Goal: Information Seeking & Learning: Compare options

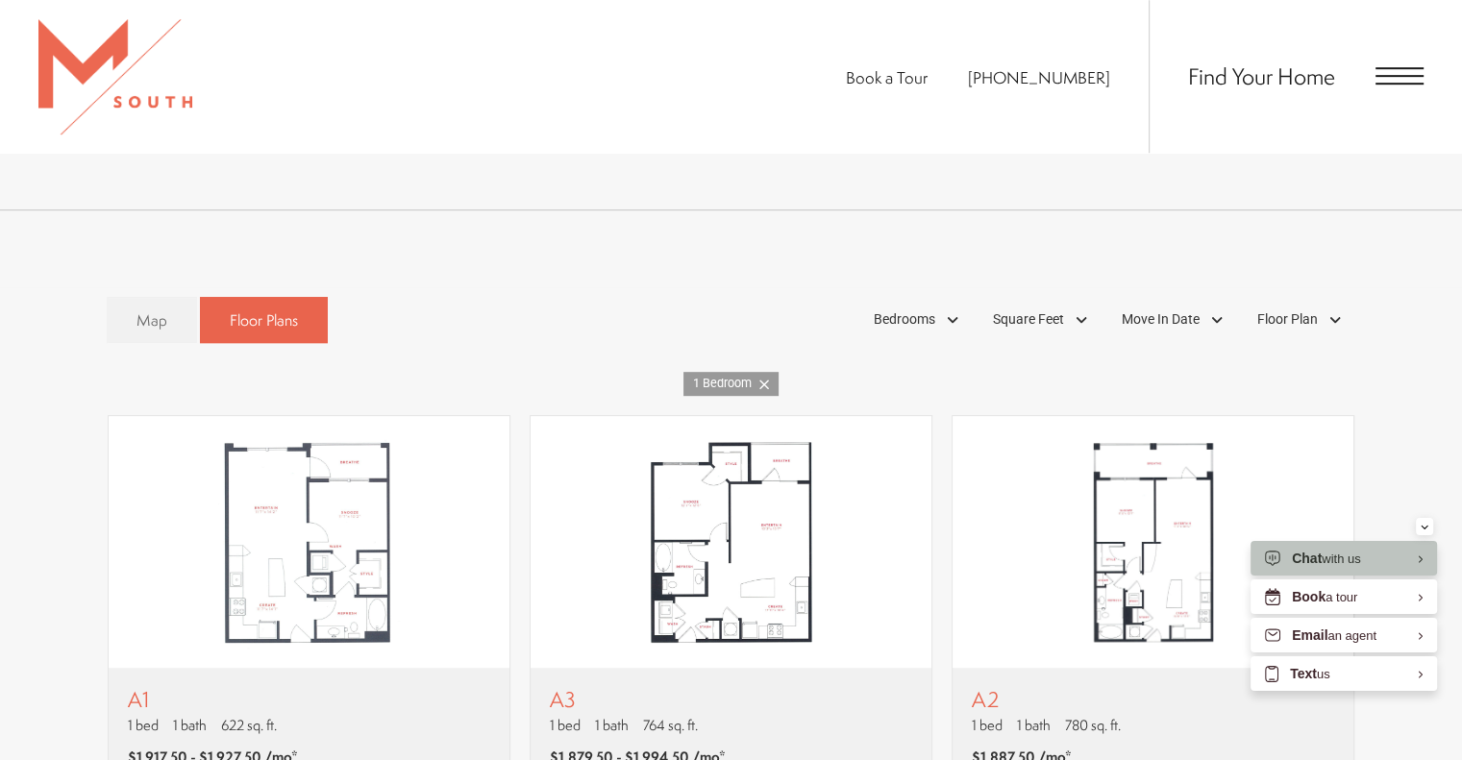
scroll to position [858, 0]
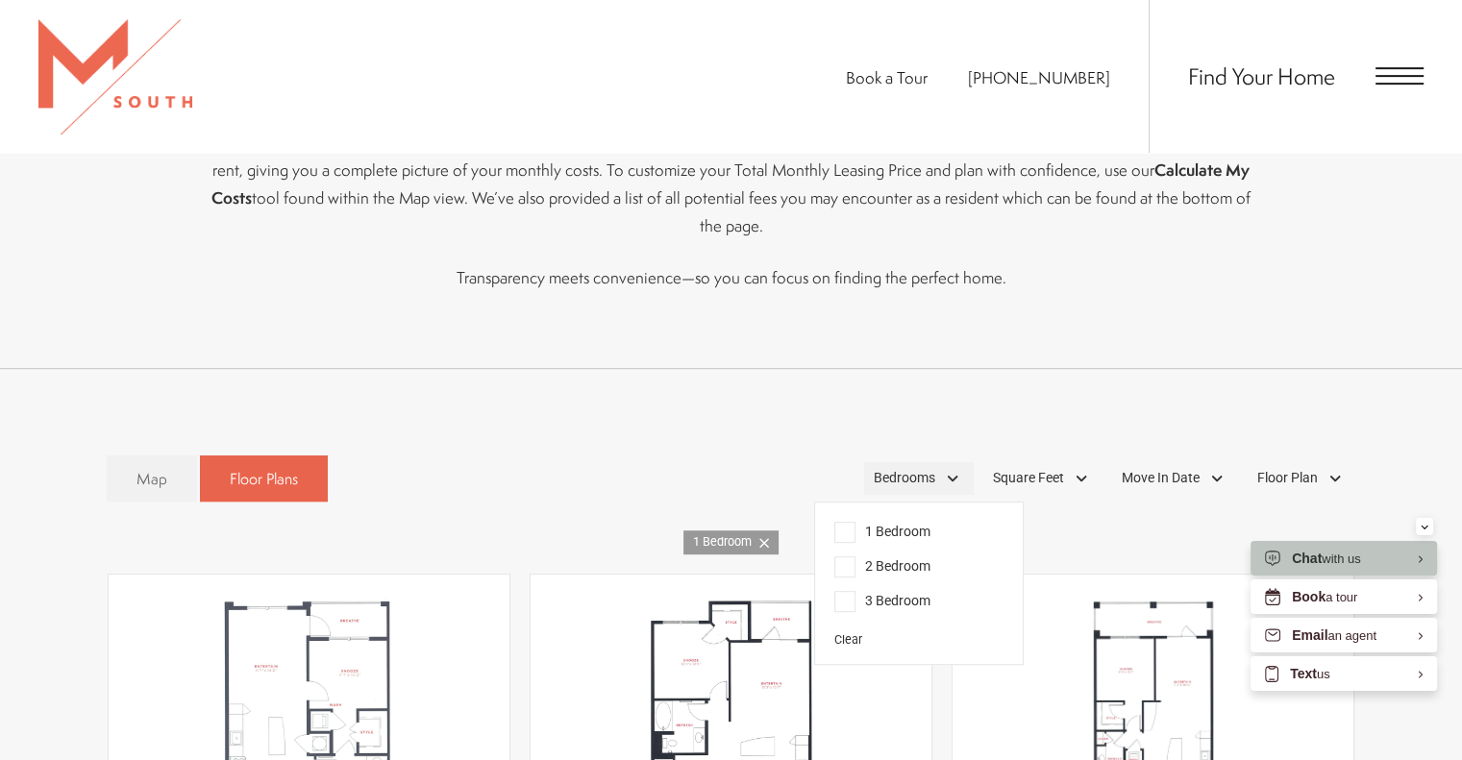
click at [954, 462] on div "Bedrooms" at bounding box center [919, 478] width 110 height 33
click at [846, 556] on span "2 Bedroom" at bounding box center [882, 566] width 96 height 21
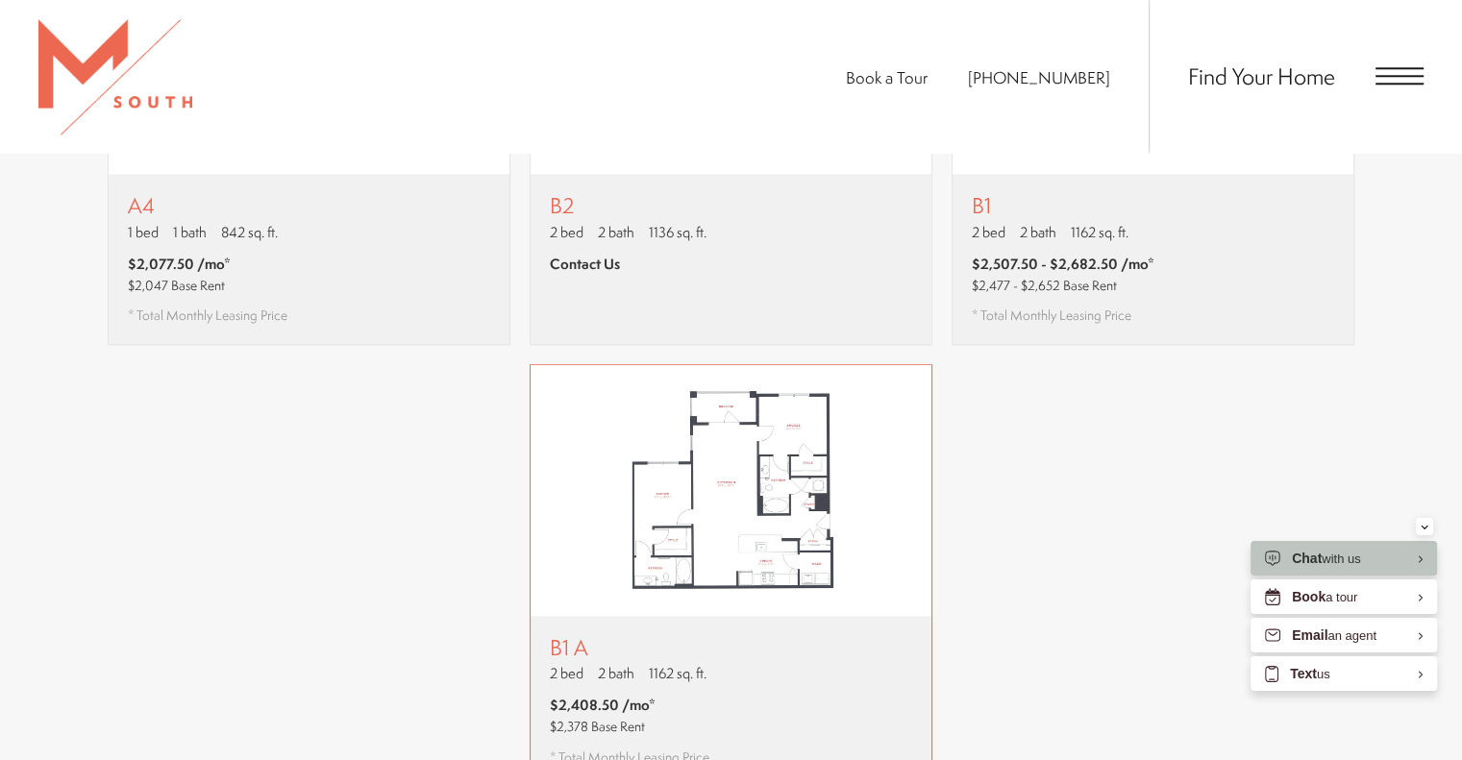
scroll to position [2107, 0]
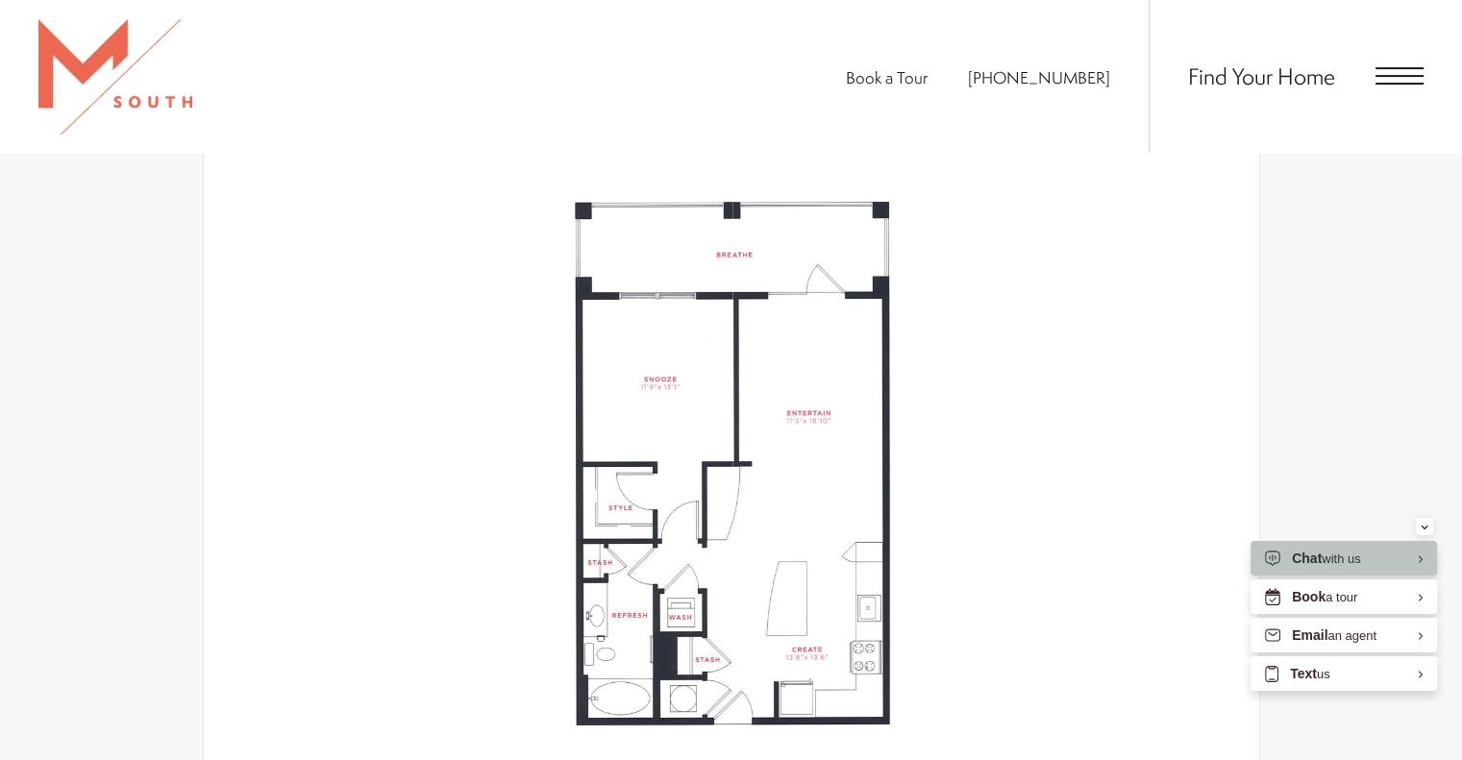
scroll to position [673, 0]
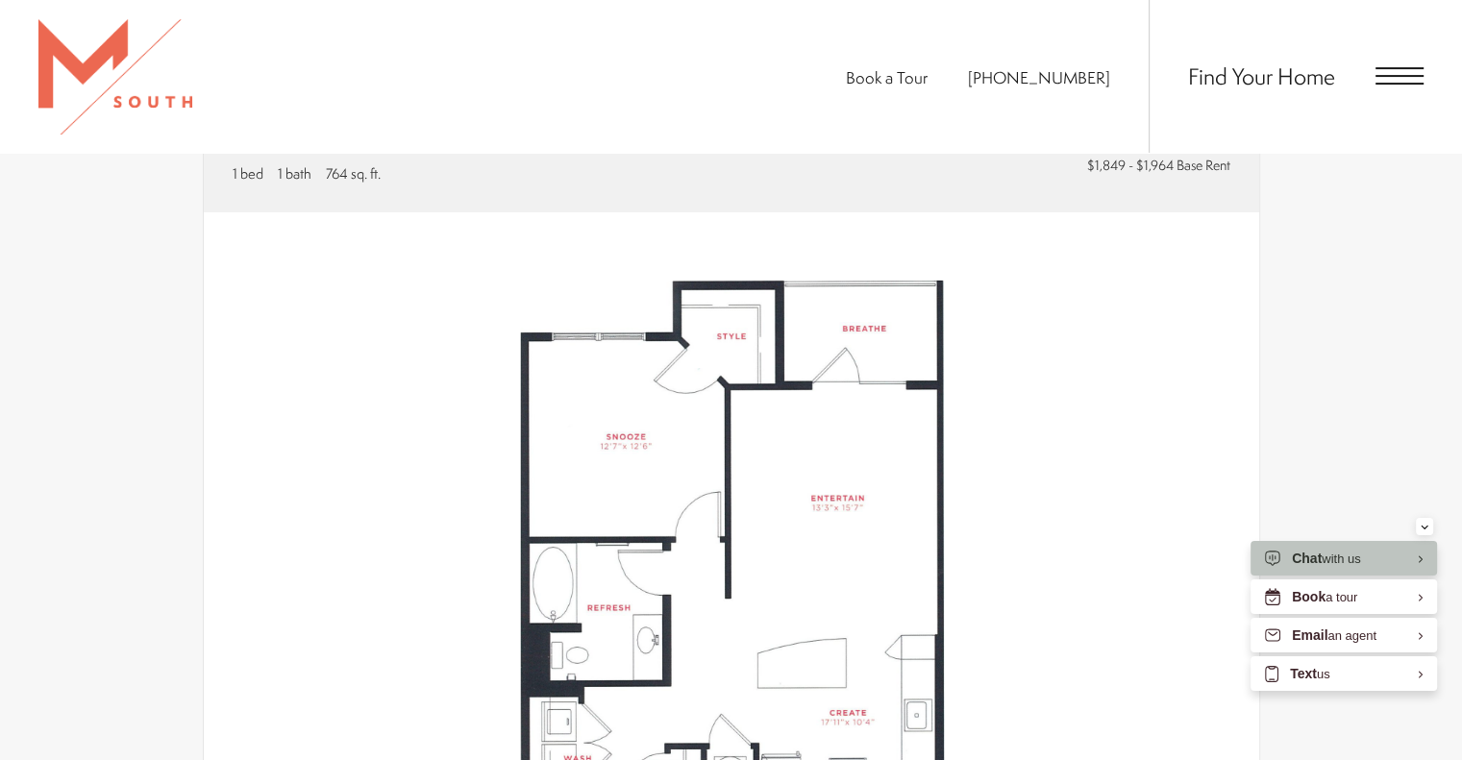
scroll to position [673, 0]
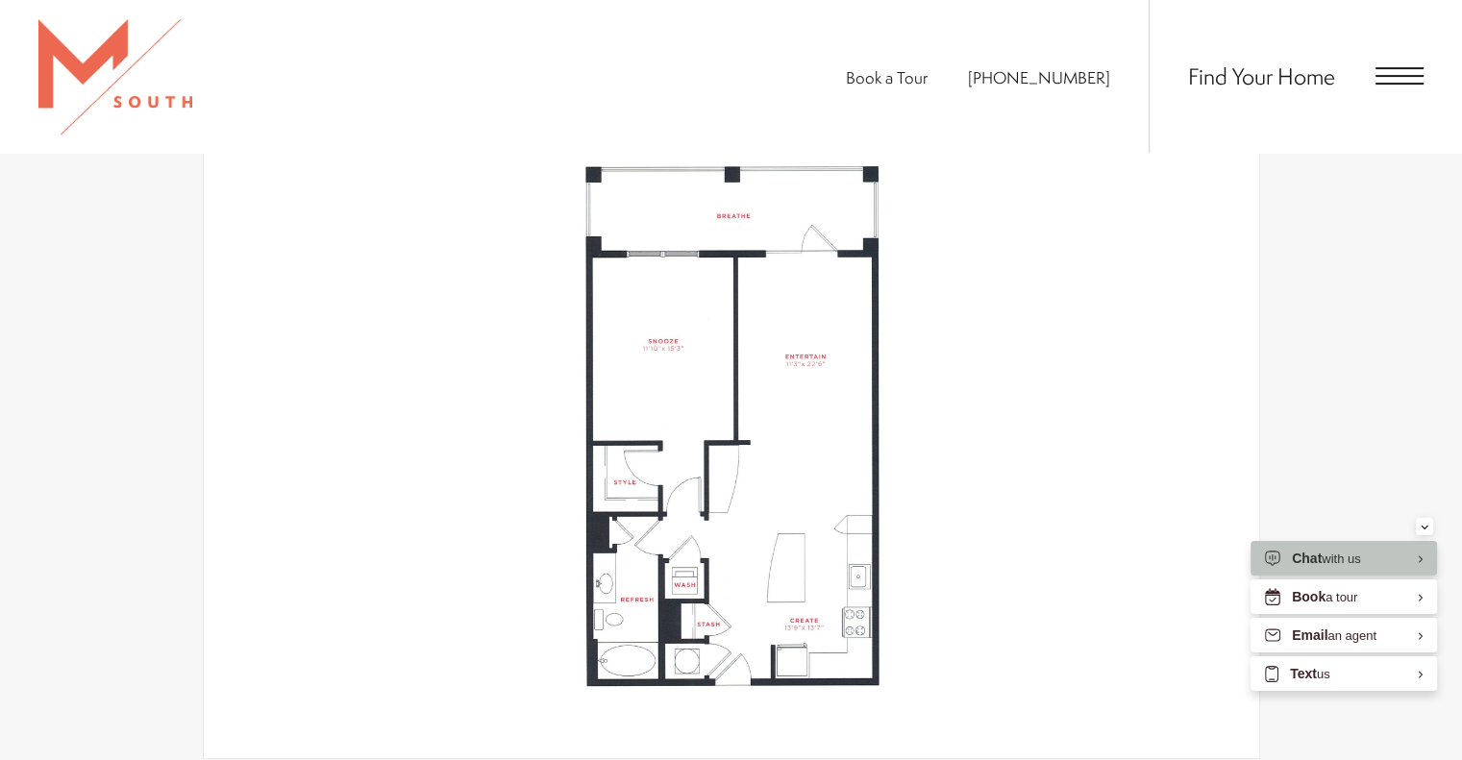
scroll to position [673, 0]
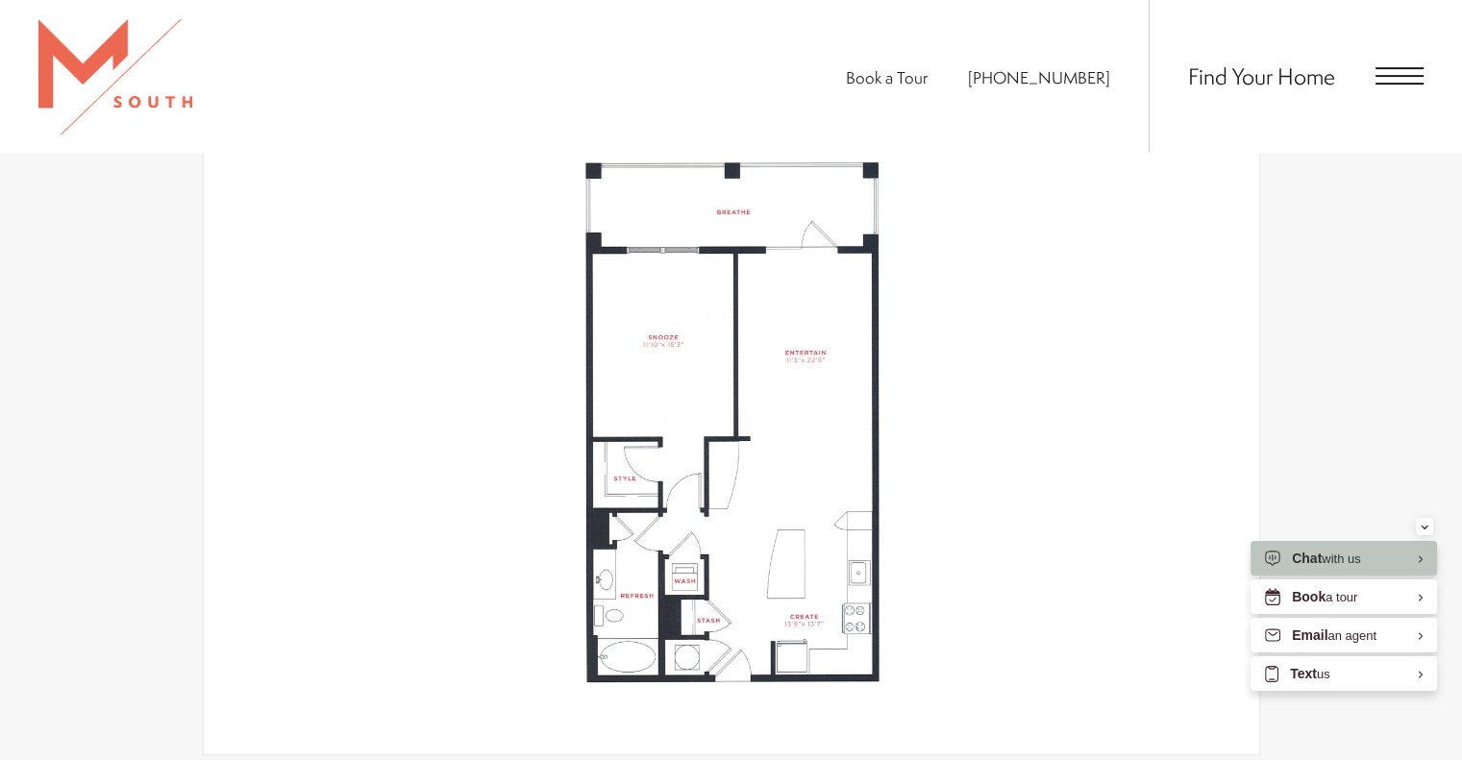
click at [796, 209] on img at bounding box center [731, 424] width 1055 height 662
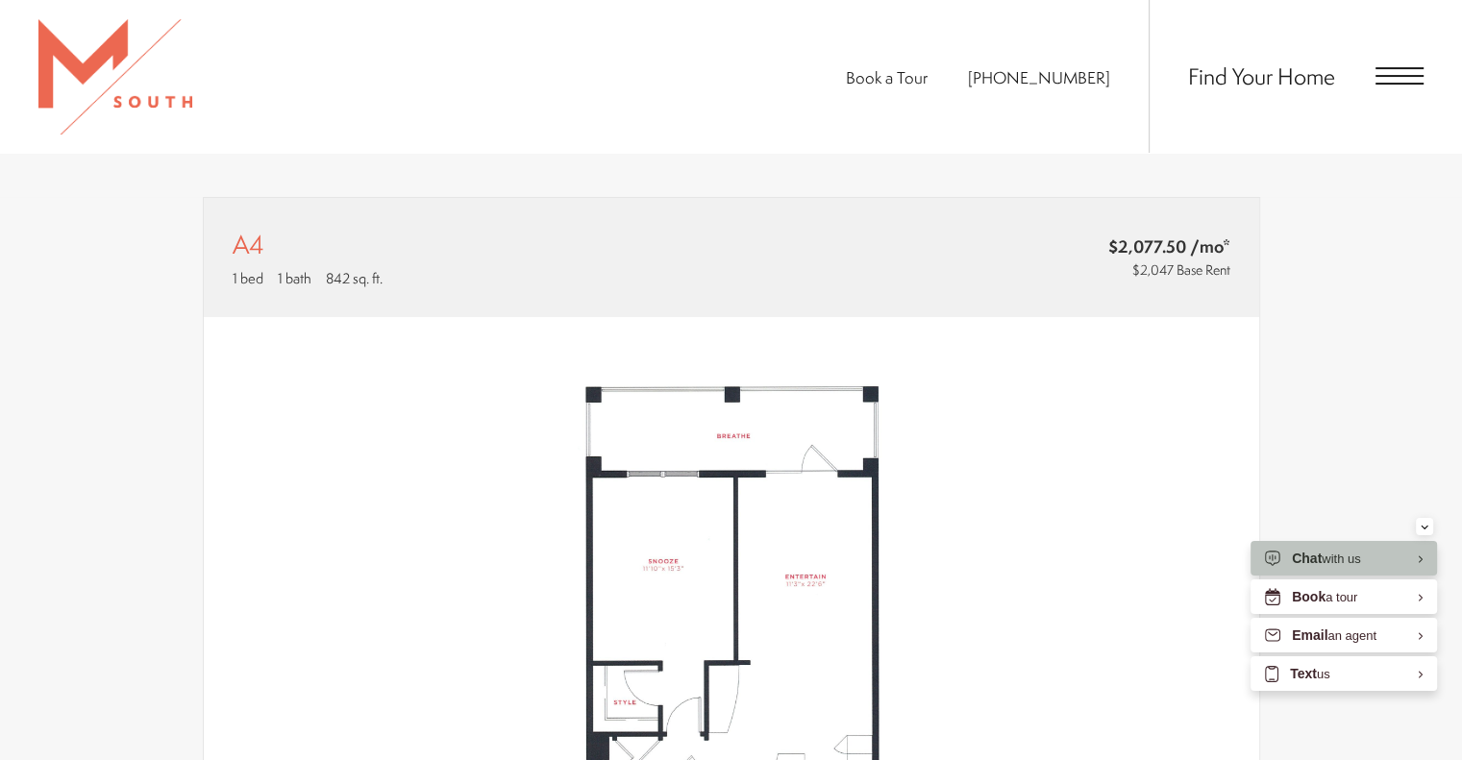
scroll to position [288, 0]
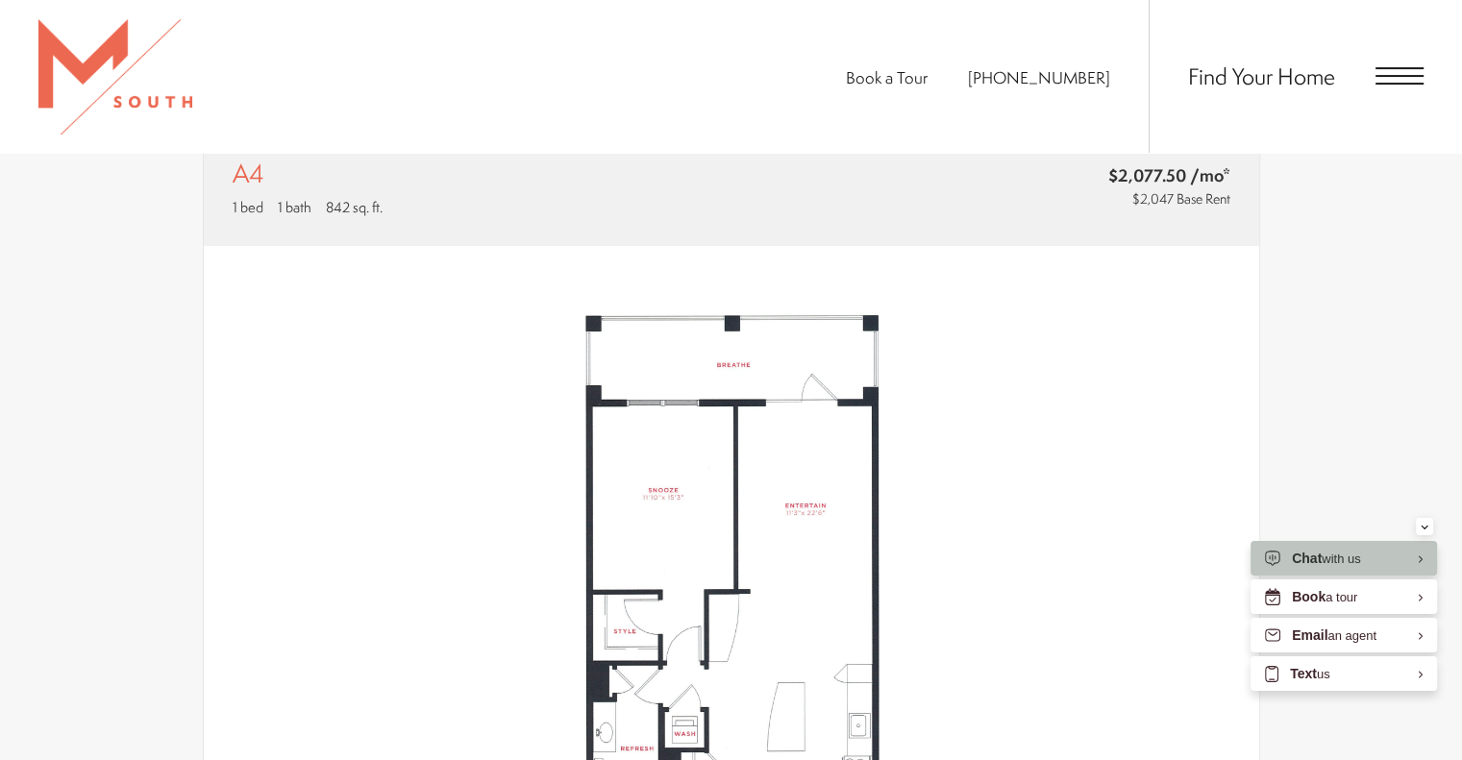
scroll to position [384, 0]
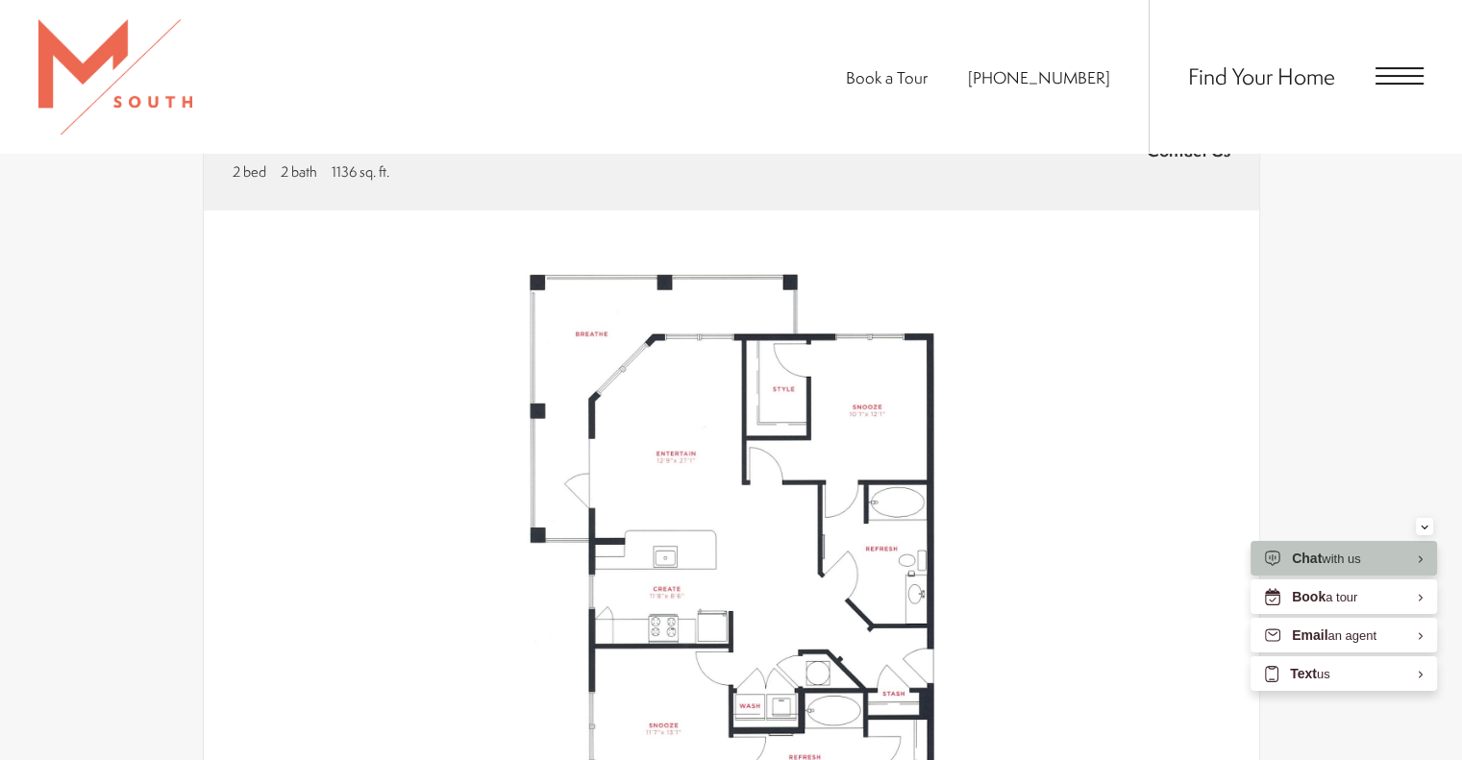
scroll to position [384, 0]
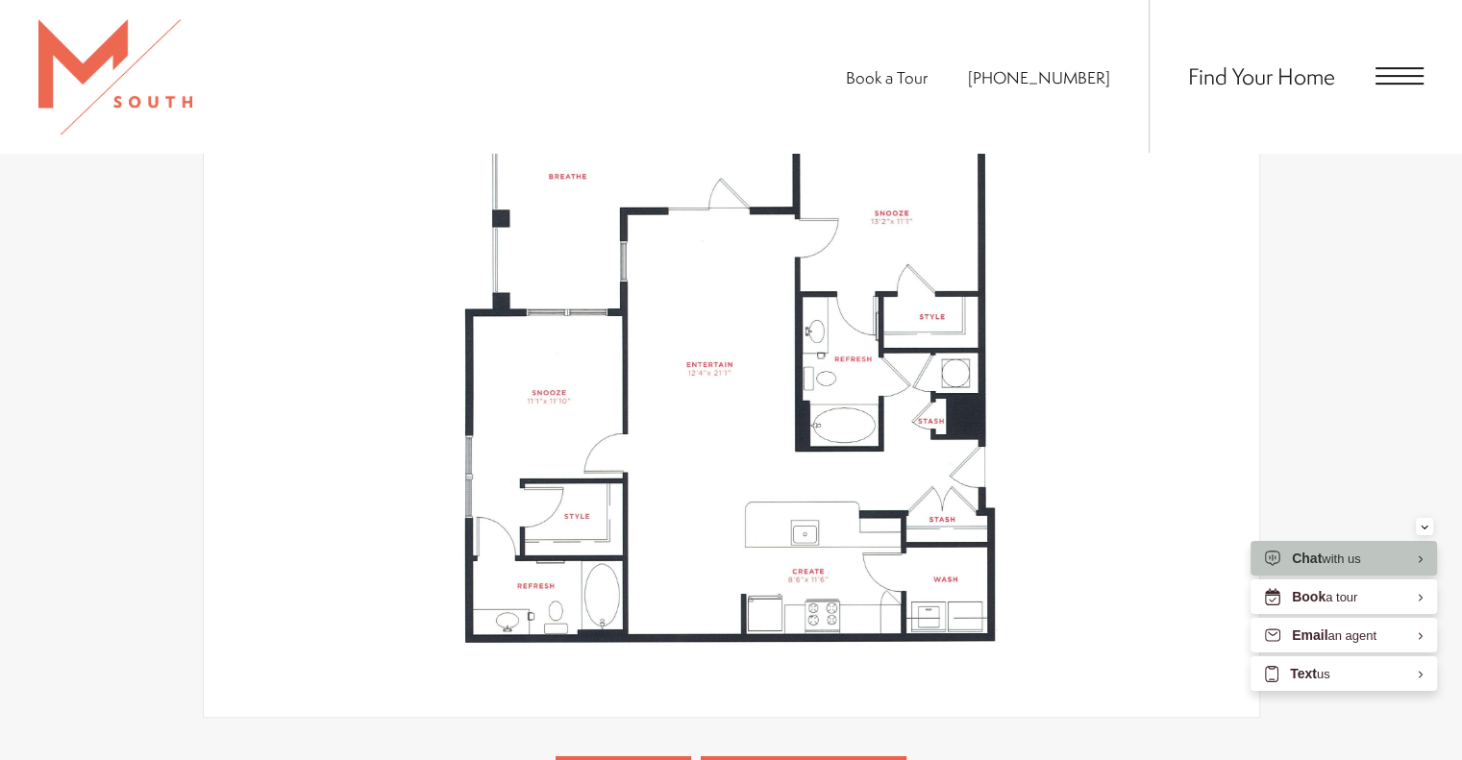
scroll to position [384, 0]
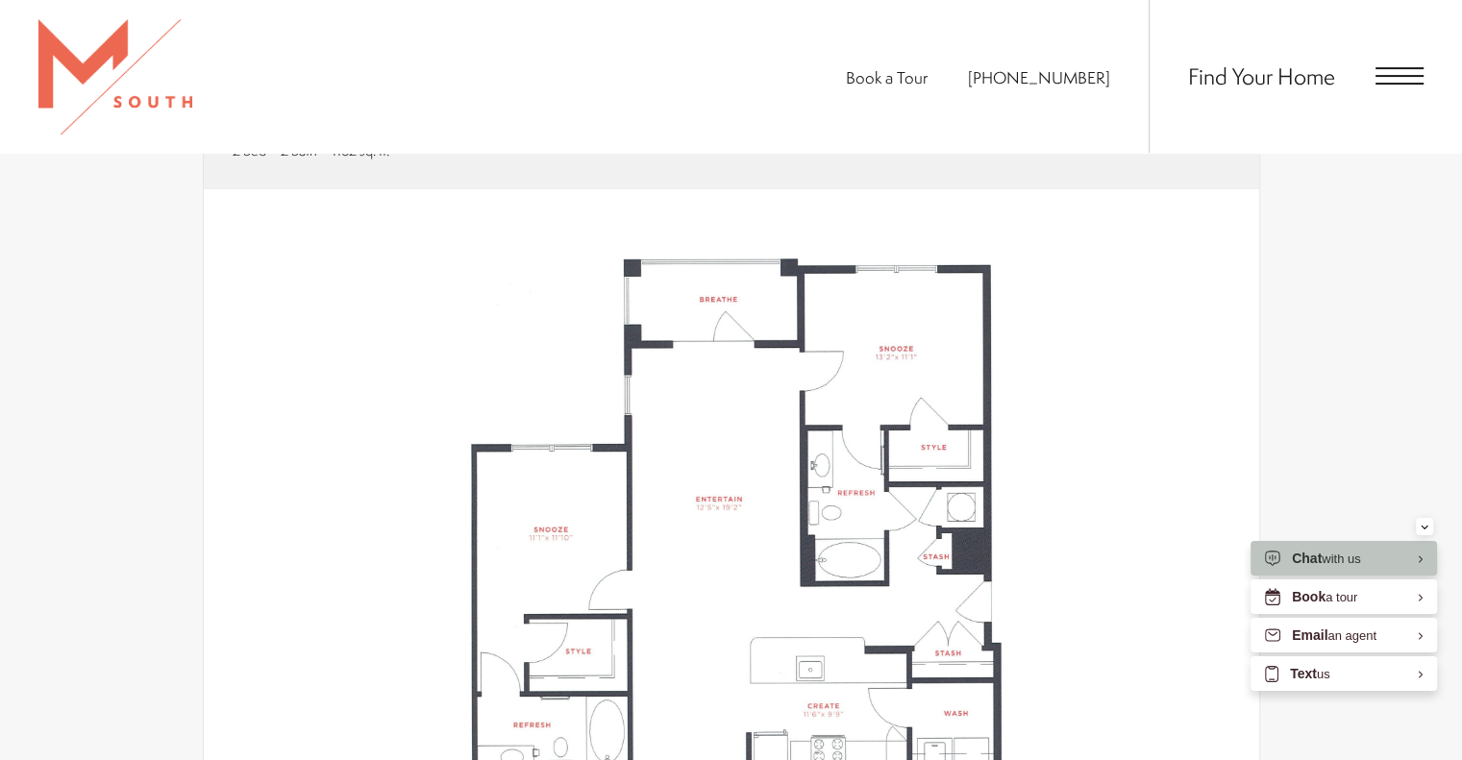
scroll to position [673, 0]
